Goal: Transaction & Acquisition: Download file/media

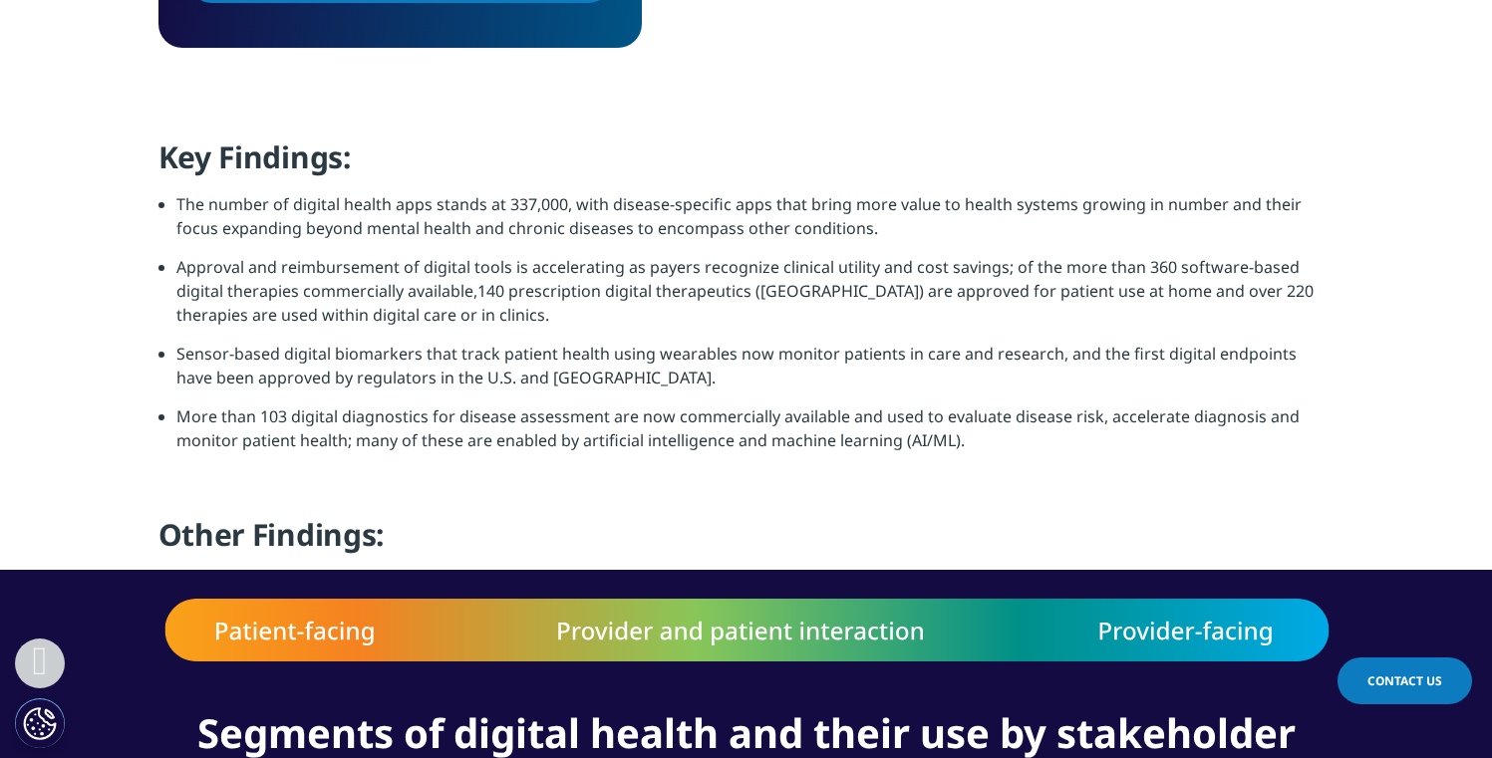
scroll to position [1542, 0]
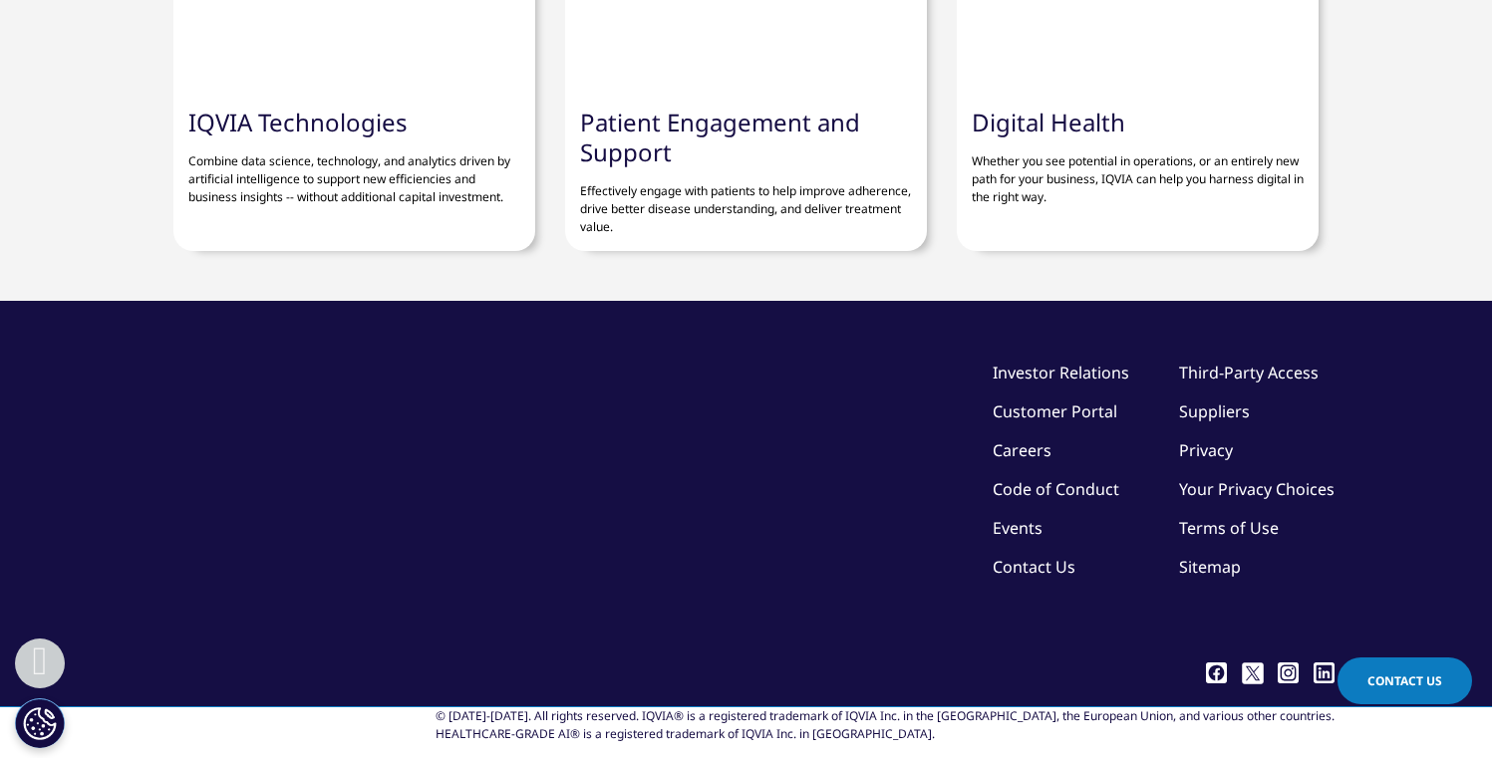
scroll to position [9047, 0]
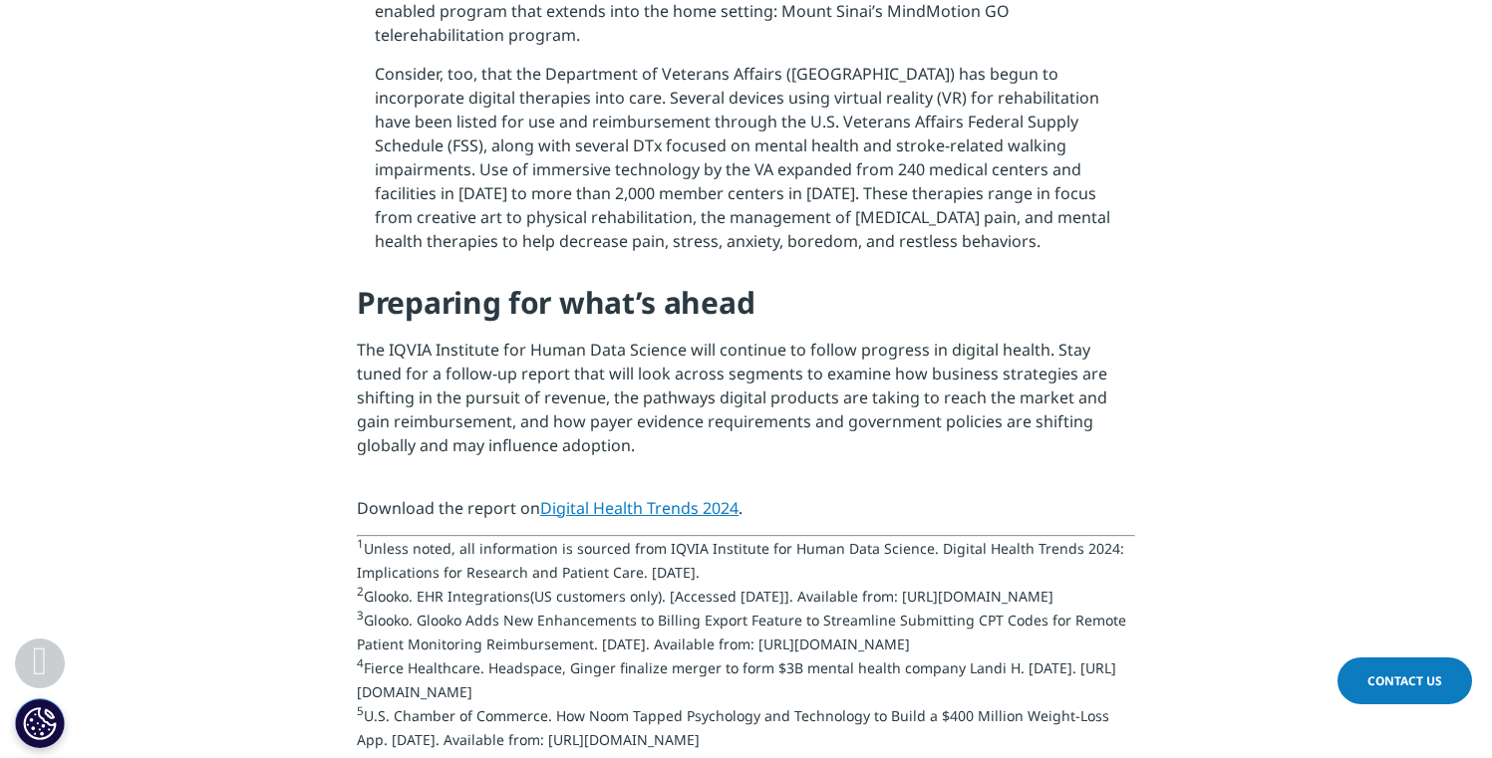
scroll to position [3878, 0]
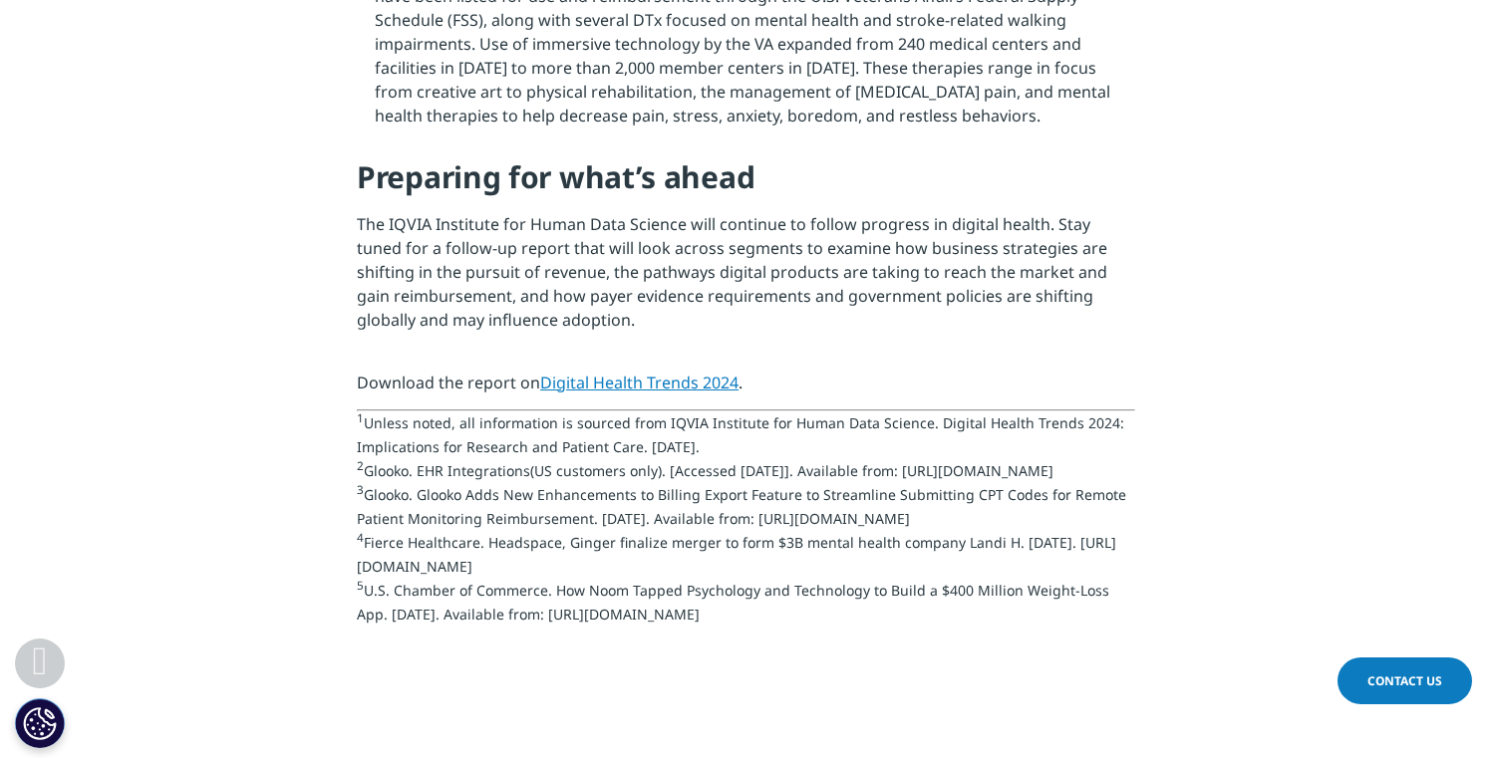
click at [604, 372] on link "Digital Health Trends 2024" at bounding box center [639, 383] width 198 height 22
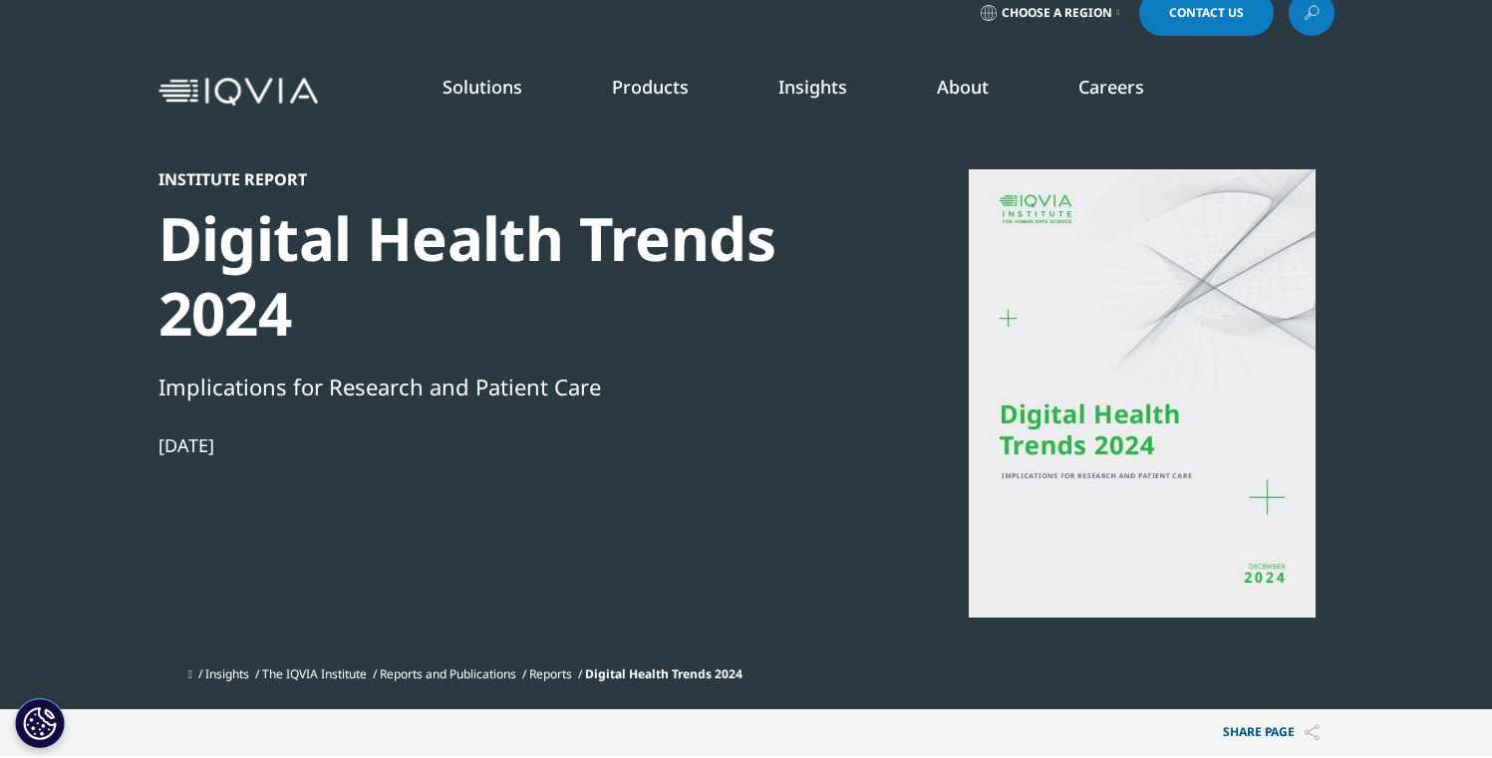
scroll to position [64, 0]
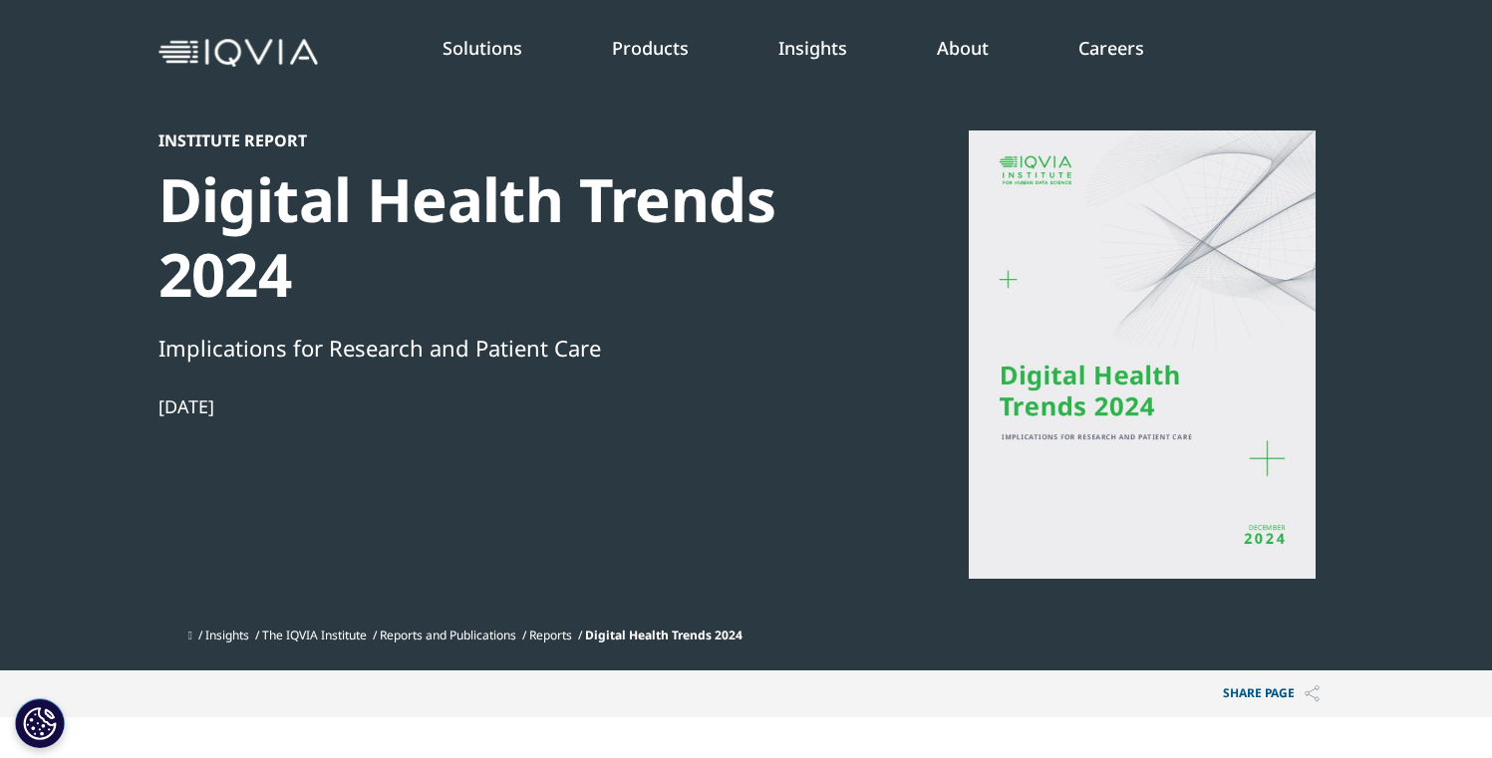
click at [1002, 273] on div at bounding box center [1142, 355] width 385 height 448
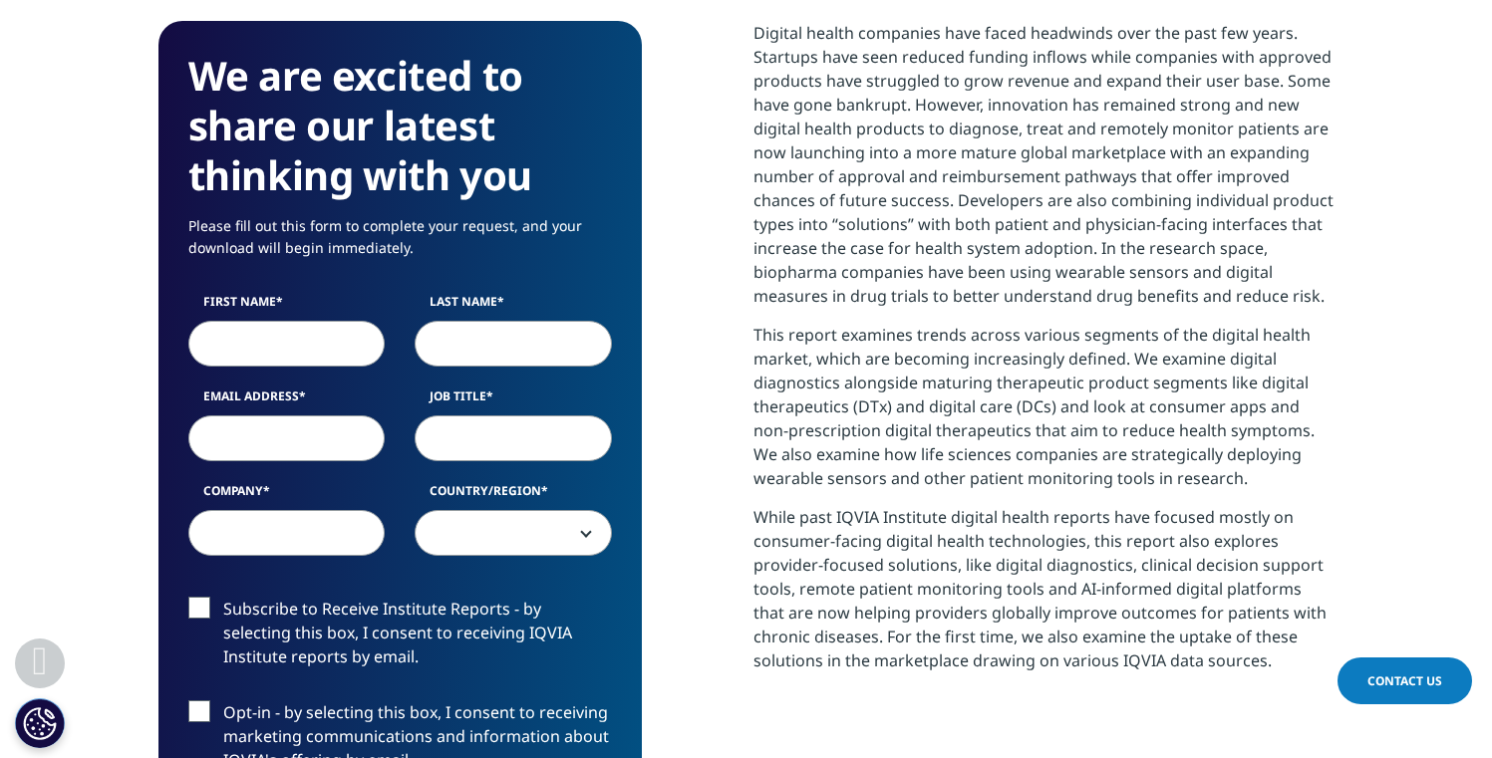
scroll to position [892, 0]
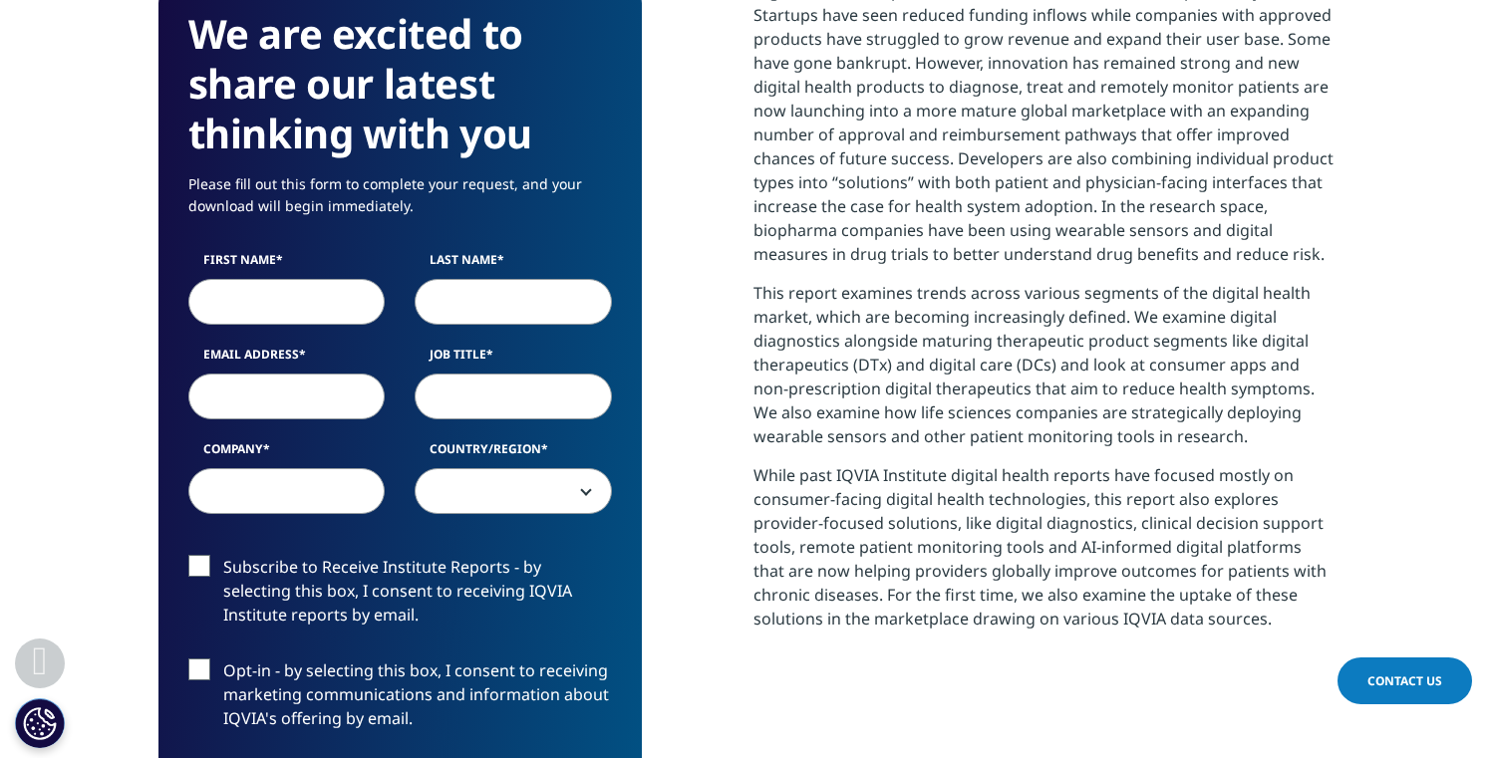
click at [239, 313] on input "First Name" at bounding box center [286, 302] width 197 height 46
type input "Irina"
type input "Simanova(Sheftel)"
type input "isheftel@gmail.com"
select select "Netherlands"
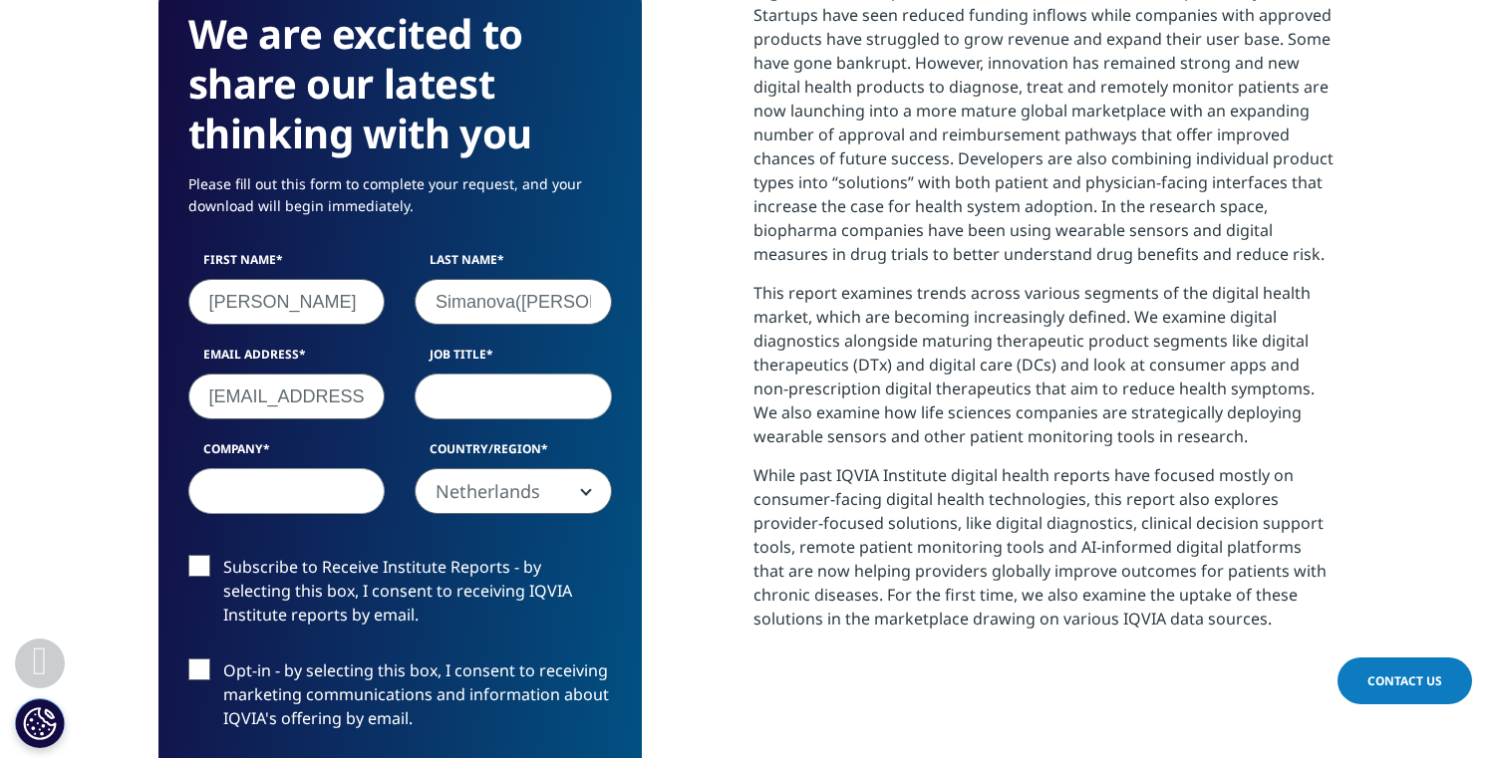
drag, startPoint x: 523, startPoint y: 305, endPoint x: 376, endPoint y: 308, distance: 147.5
click at [376, 308] on div "First Name Irina Last Name Simanova(Sheftel) Email Address isheftel@gmail.com J…" at bounding box center [399, 393] width 453 height 284
click at [507, 297] on input "Sheftel)" at bounding box center [513, 302] width 197 height 46
type input "Sheftel"
click at [287, 396] on input "isheftel@gmail.com" at bounding box center [286, 397] width 197 height 46
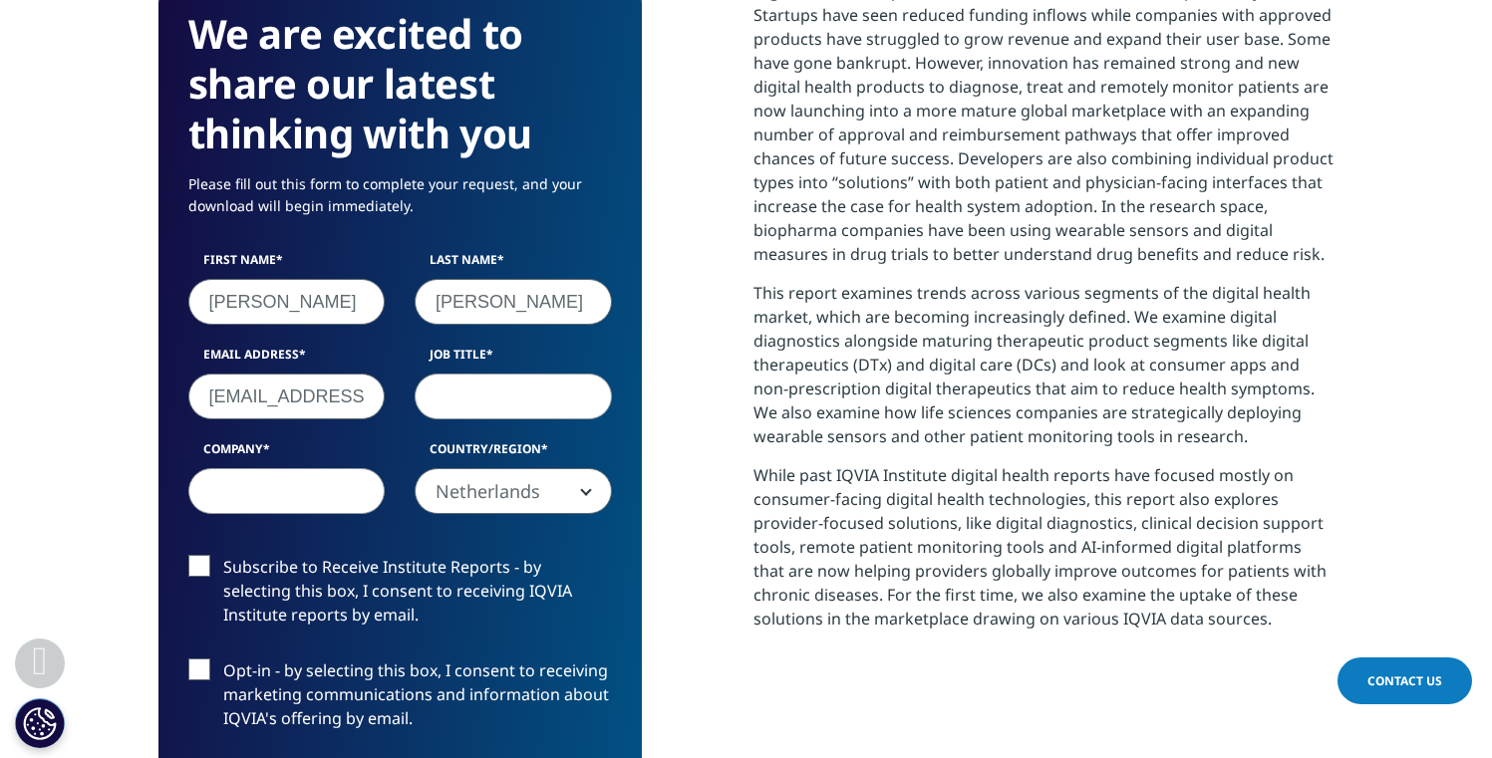
click at [287, 396] on input "isheftel@gmail.com" at bounding box center [286, 397] width 197 height 46
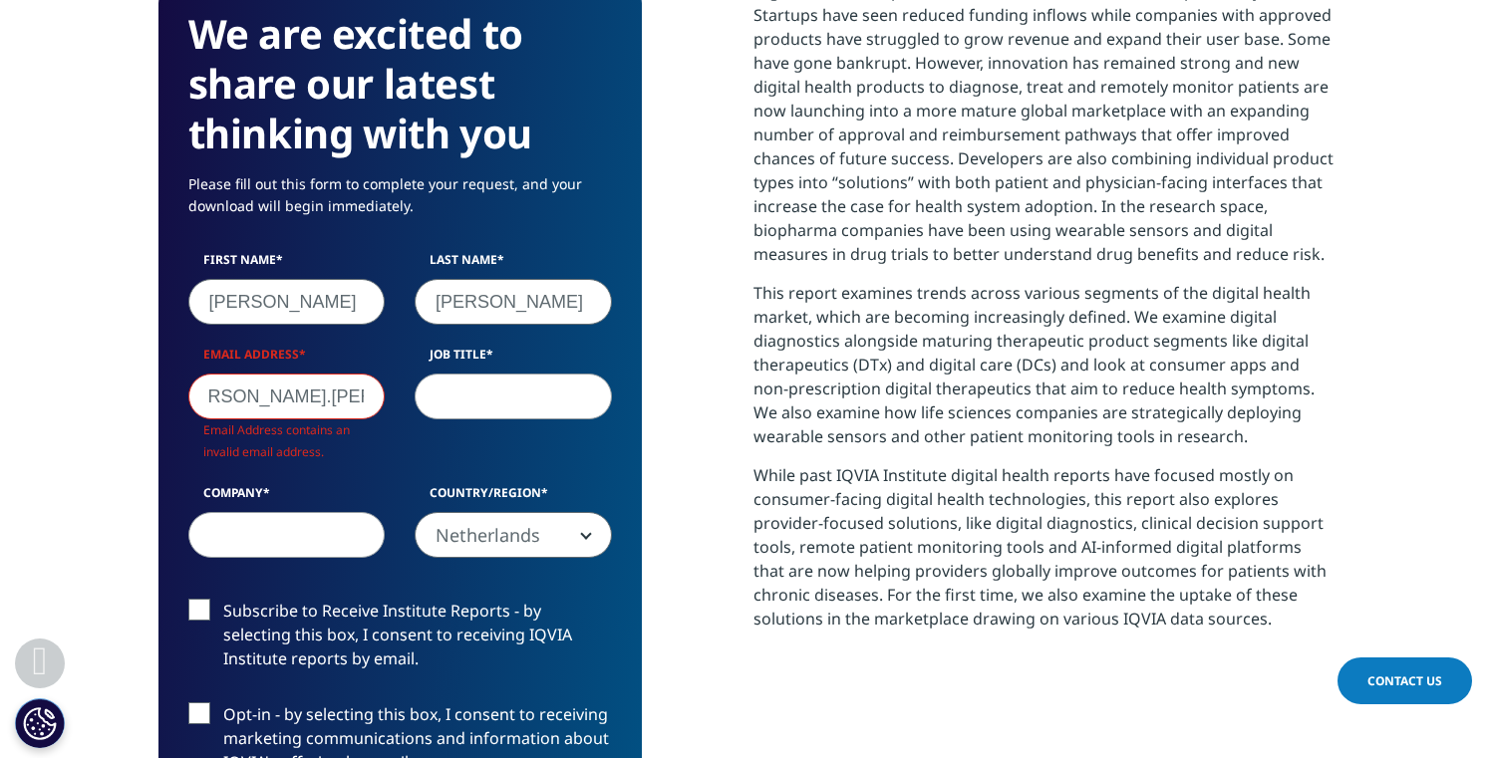
scroll to position [0, 39]
click at [309, 403] on input "irina.sheftel@radbouduc" at bounding box center [286, 397] width 197 height 46
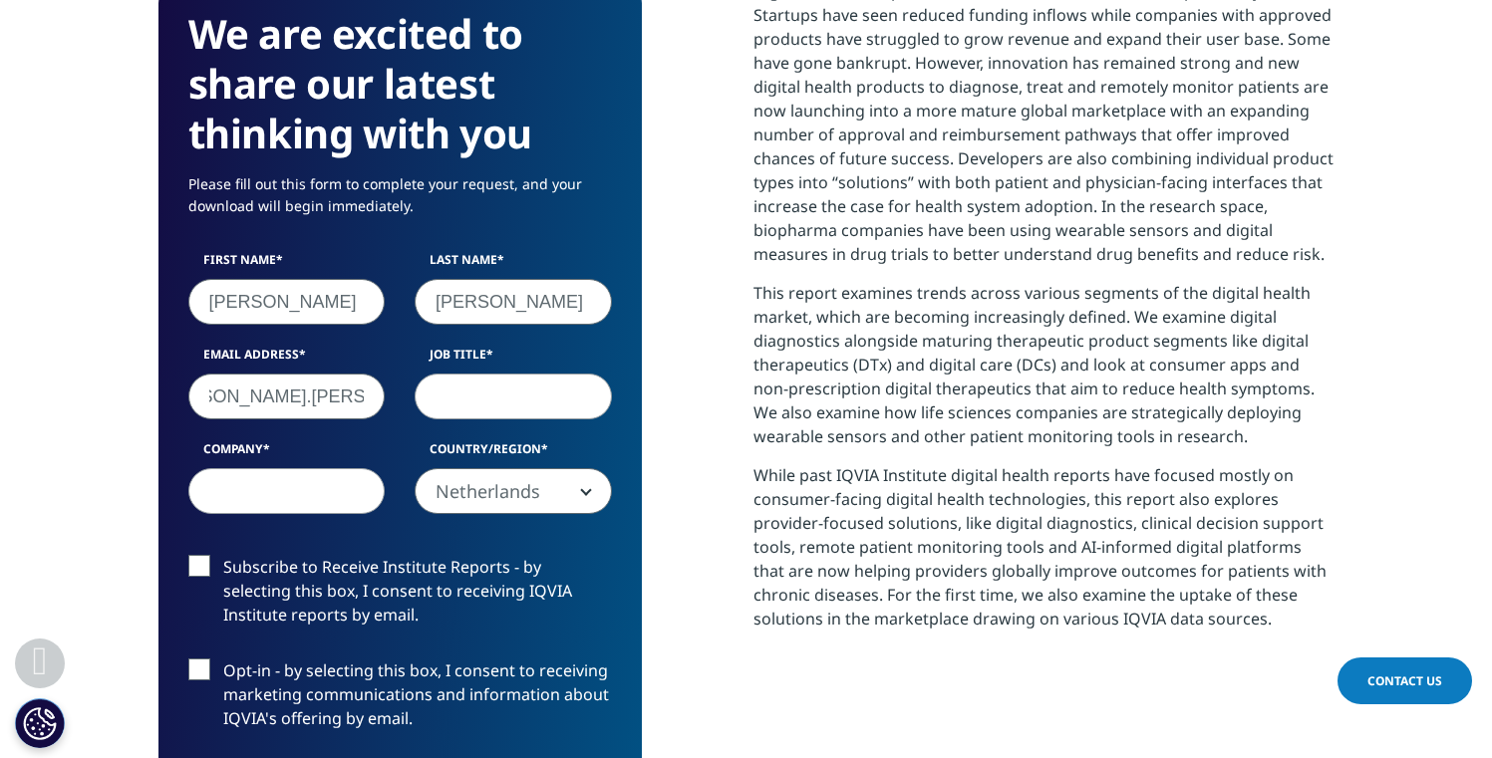
click at [329, 398] on input "irina.sheftel@radboudu.nlc" at bounding box center [286, 397] width 197 height 46
type input "irina.sheftel@radboudumc.nl"
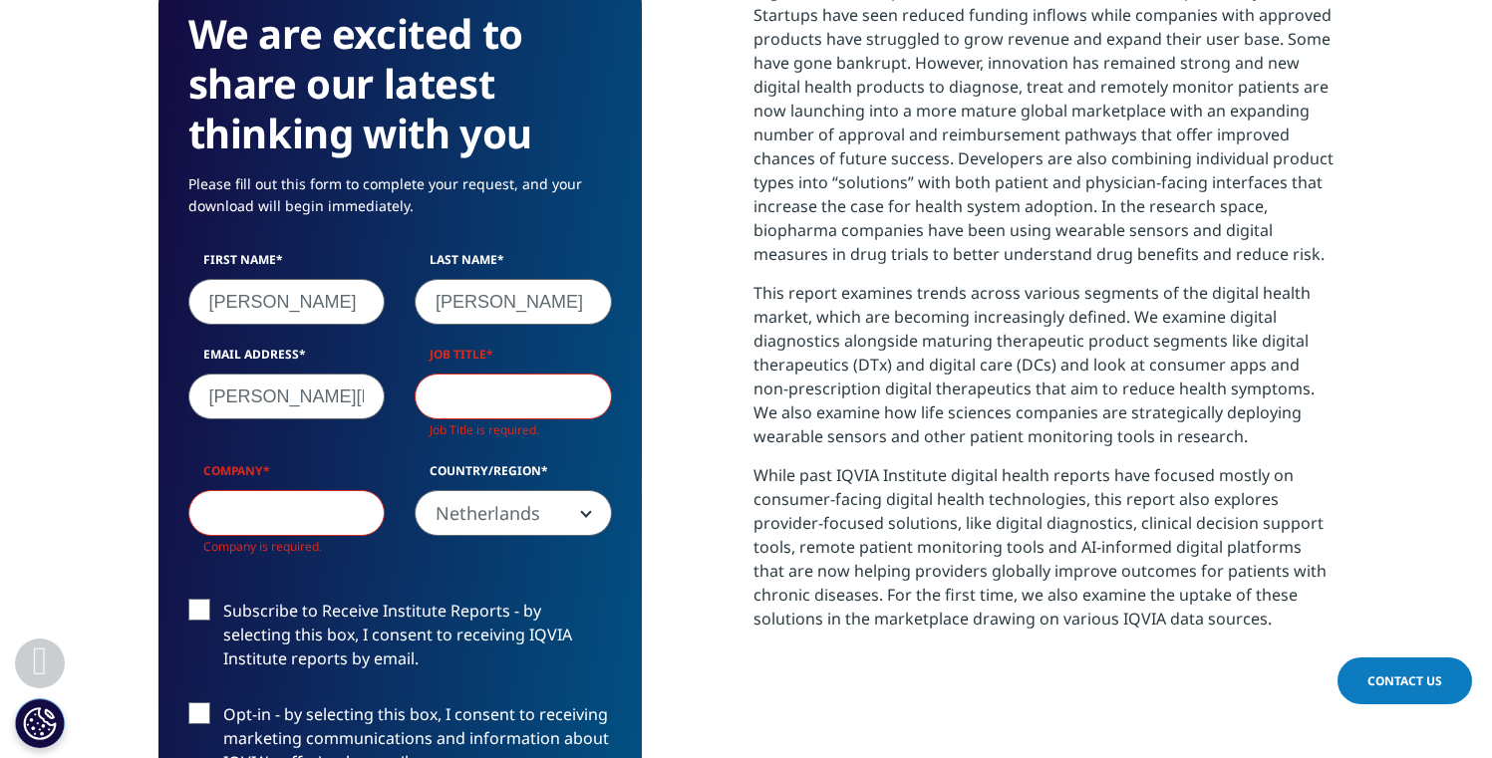
click at [461, 401] on input "Job Title" at bounding box center [513, 397] width 197 height 46
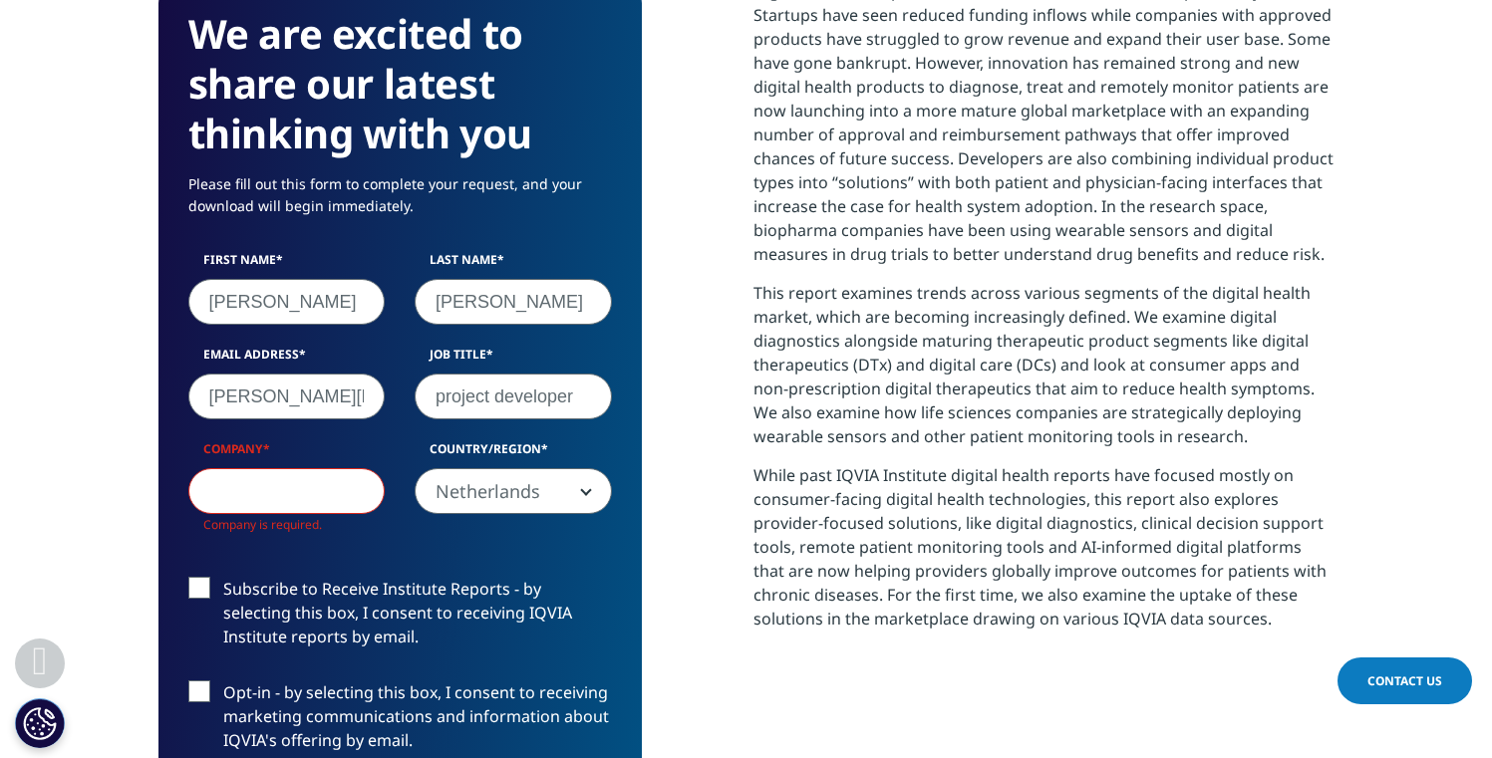
type input "project developer"
click at [329, 496] on input "Company" at bounding box center [286, 491] width 197 height 46
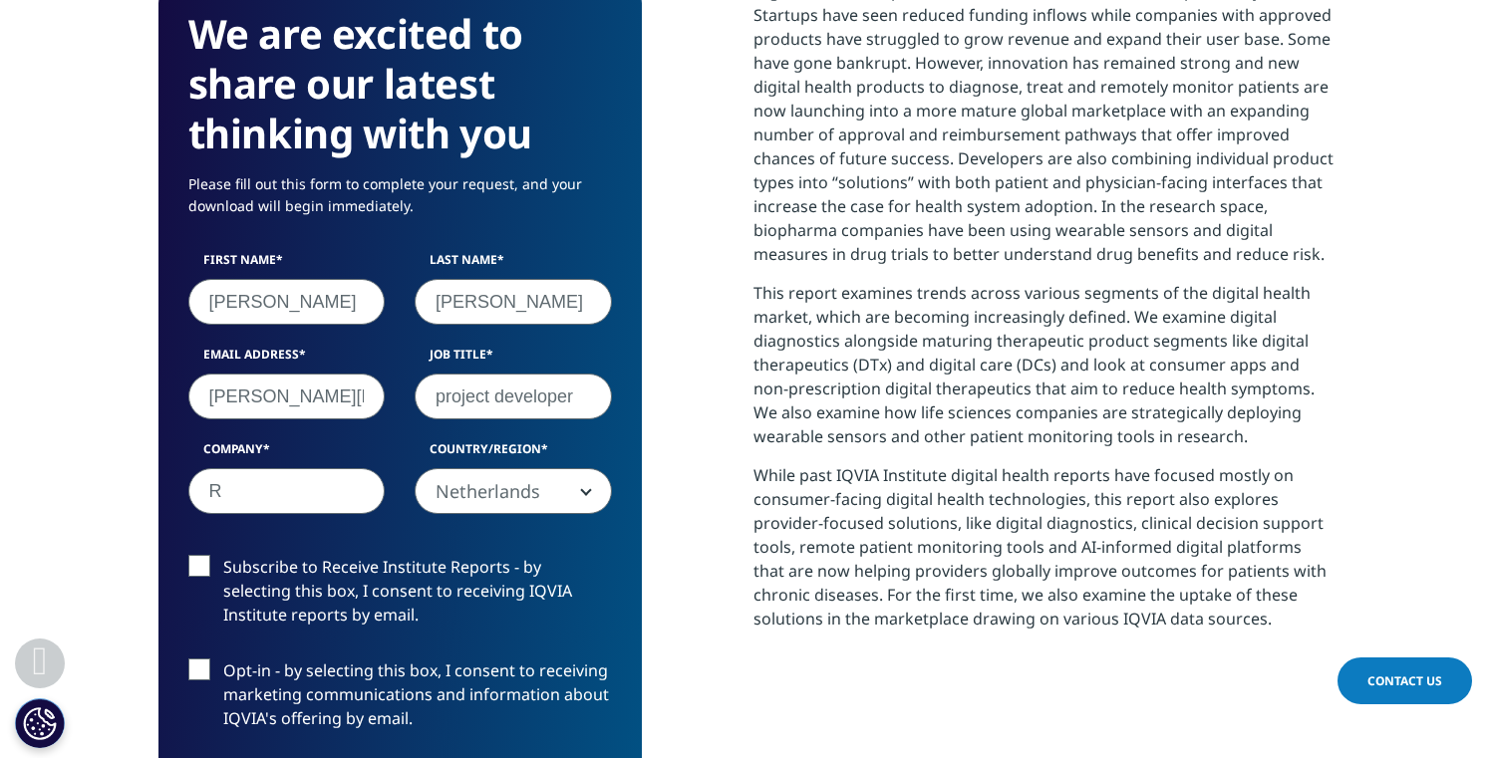
scroll to position [0, 0]
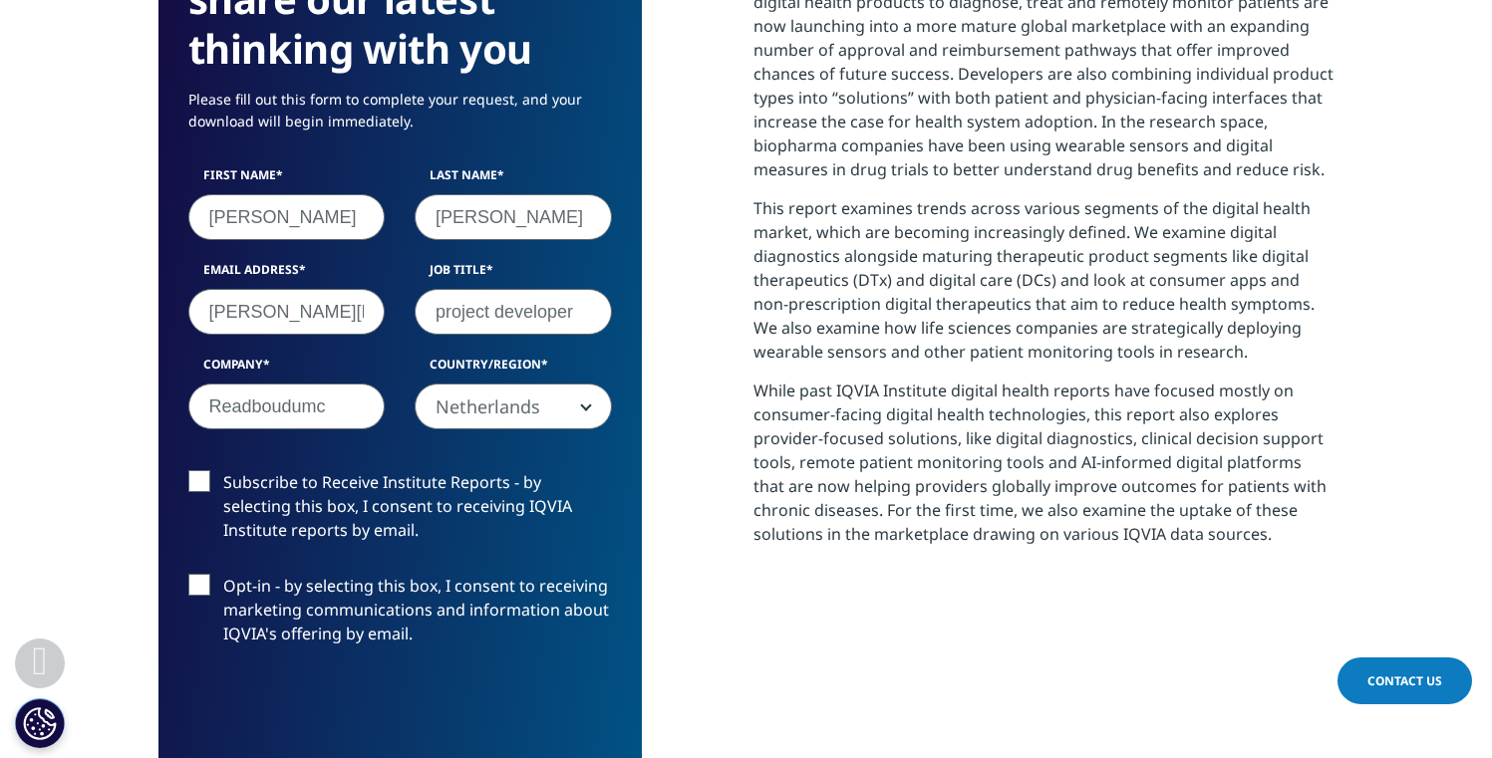
type input "Readboudumc"
click at [194, 483] on label "Subscribe to Receive Institute Reports - by selecting this box, I consent to re…" at bounding box center [400, 511] width 424 height 83
click at [223, 470] on input "Subscribe to Receive Institute Reports - by selecting this box, I consent to re…" at bounding box center [223, 470] width 0 height 0
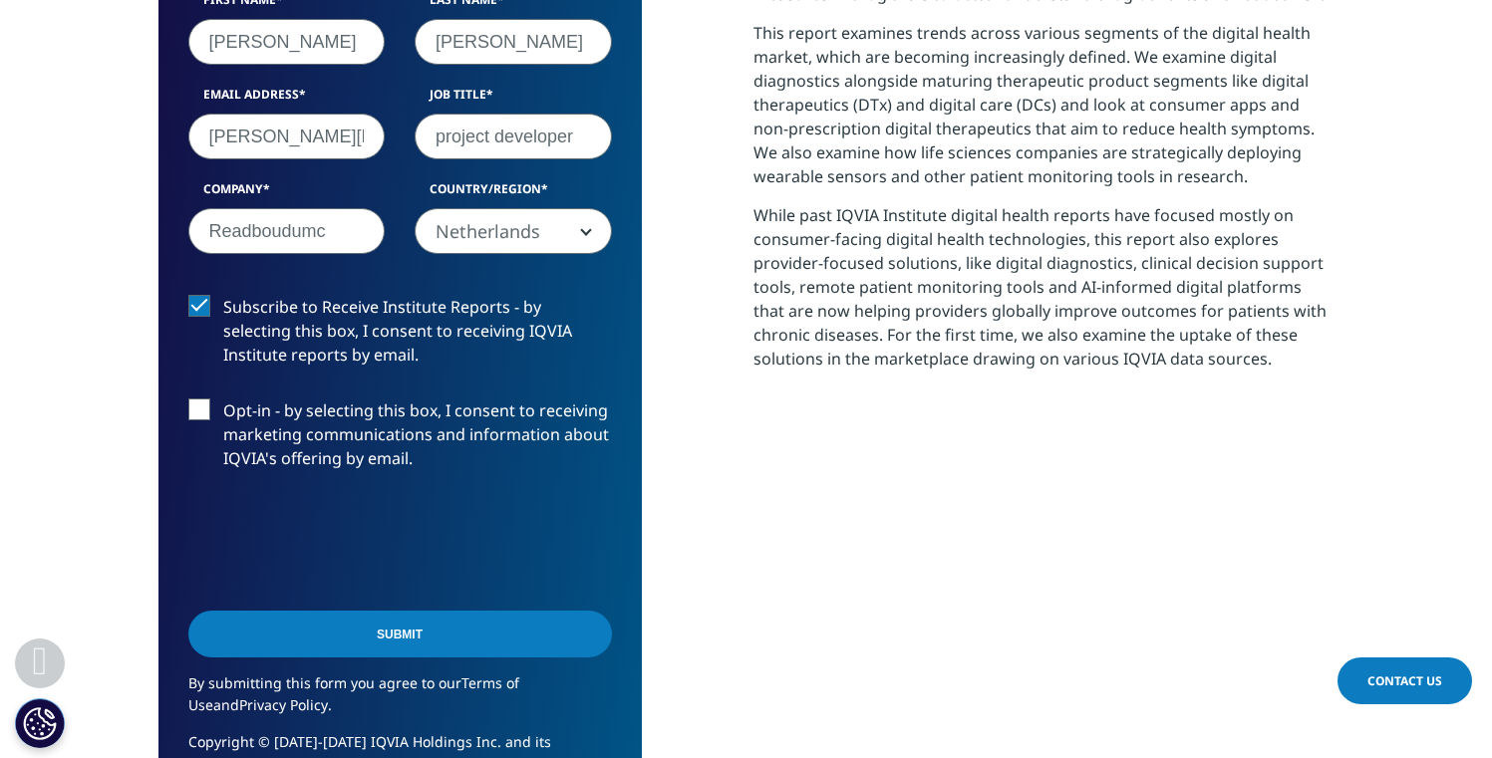
click at [428, 639] on input "Submit" at bounding box center [400, 634] width 424 height 47
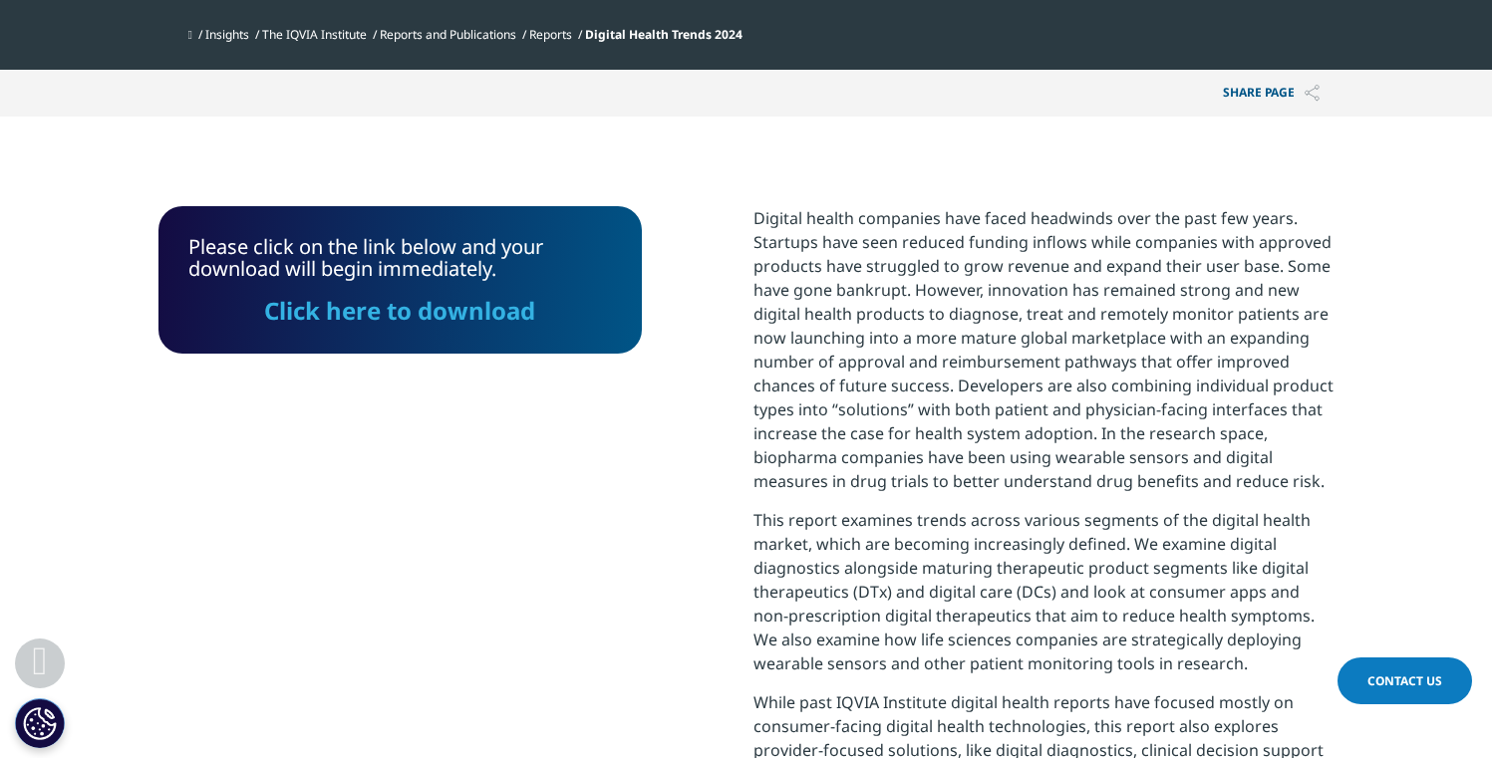
click at [463, 306] on link "Click here to download" at bounding box center [399, 310] width 271 height 33
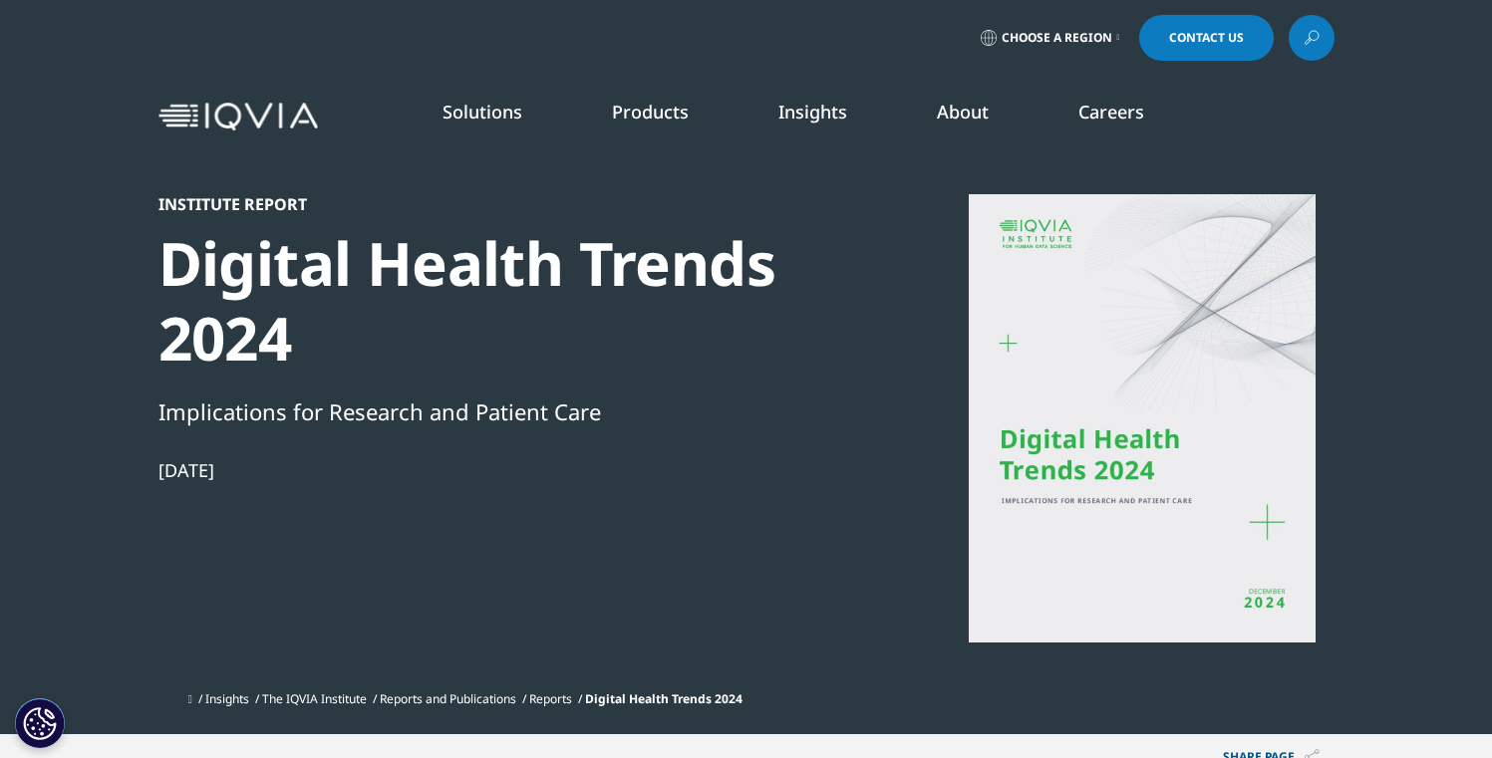
click at [737, 701] on span "Digital Health Trends 2024" at bounding box center [663, 699] width 157 height 17
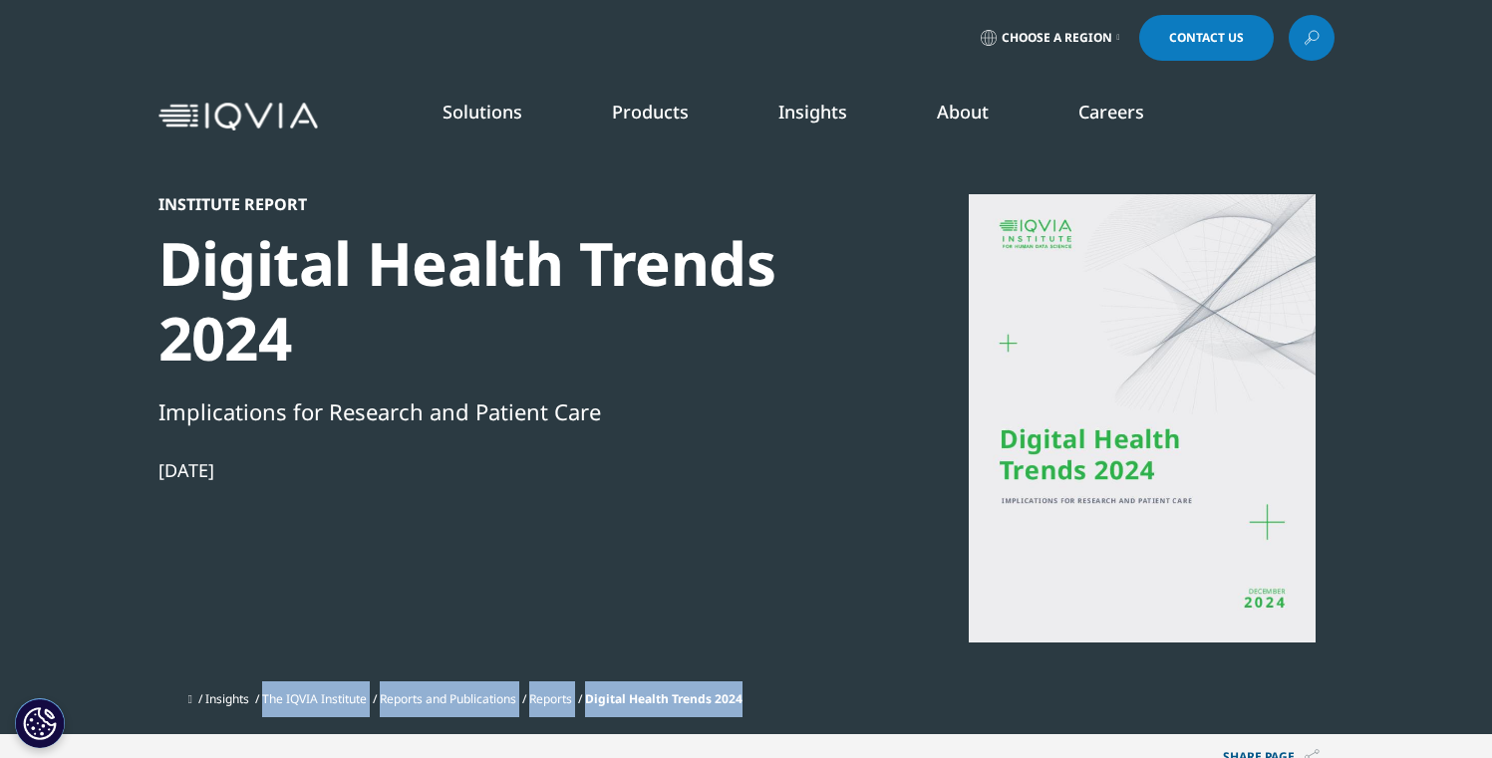
drag, startPoint x: 780, startPoint y: 693, endPoint x: 276, endPoint y: 708, distance: 504.4
click at [276, 708] on ul "Insights The IQVIA Institute Reports and Publications Reports Digital Health Tr…" at bounding box center [761, 700] width 1146 height 36
copy ul "The IQVIA Institute Reports and Publications Reports Digital Health Trends 2024"
